Goal: Information Seeking & Learning: Check status

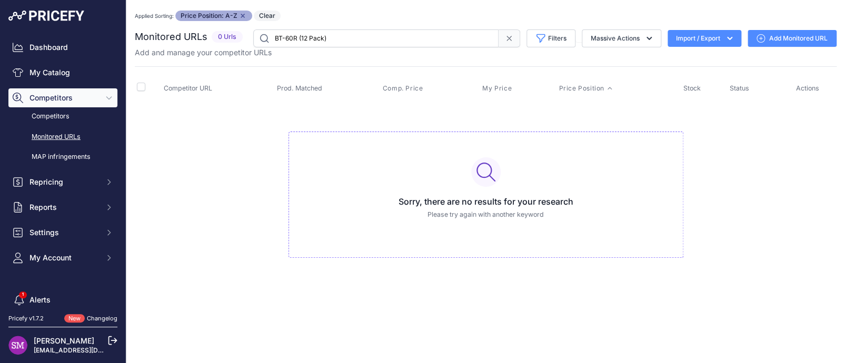
click at [397, 7] on div "You are not connected to the internet. Applied Sorting: Price Position: A-Z Rem…" at bounding box center [486, 144] width 702 height 289
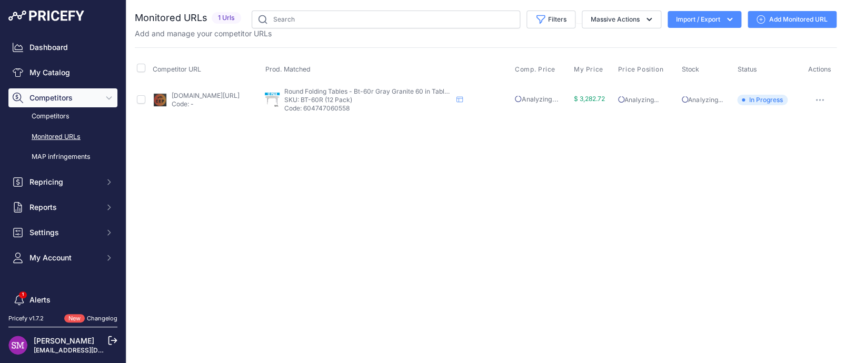
click at [297, 206] on div "Close You are not connected to the internet." at bounding box center [485, 181] width 718 height 363
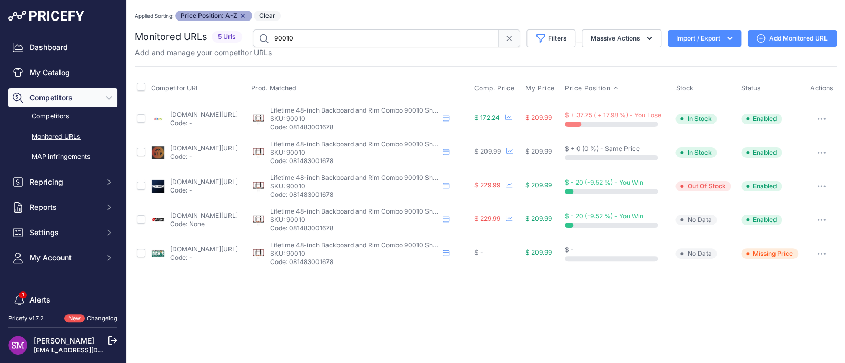
click at [233, 180] on link "[DOMAIN_NAME][URL]" at bounding box center [203, 182] width 68 height 8
